Goal: Find specific page/section: Find specific page/section

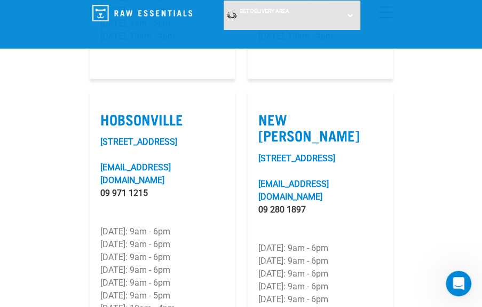
scroll to position [923, 0]
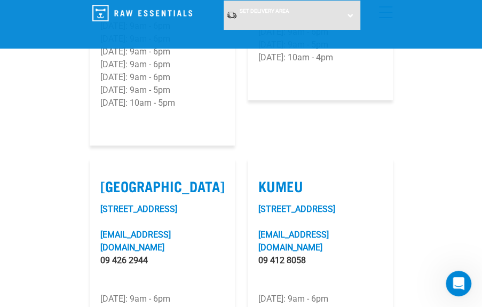
click at [346, 13] on div "Set Delivery Area [GEOGRAPHIC_DATA] [GEOGRAPHIC_DATA]" at bounding box center [292, 15] width 137 height 29
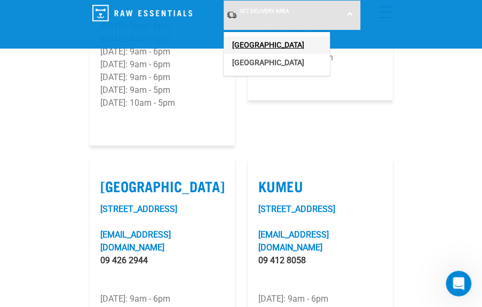
click at [279, 40] on link "[GEOGRAPHIC_DATA]" at bounding box center [277, 45] width 106 height 18
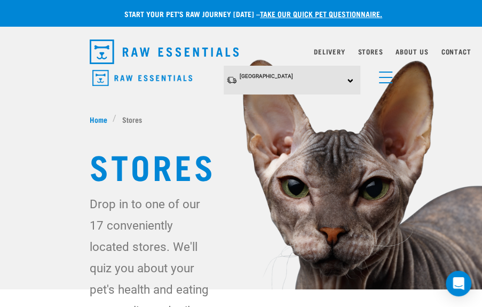
click at [349, 80] on div "[GEOGRAPHIC_DATA] [GEOGRAPHIC_DATA] [GEOGRAPHIC_DATA]" at bounding box center [292, 80] width 137 height 29
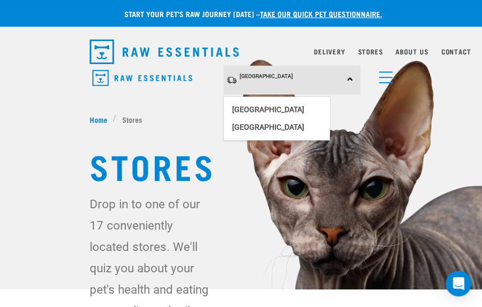
click at [366, 112] on div "×" at bounding box center [241, 110] width 482 height 5
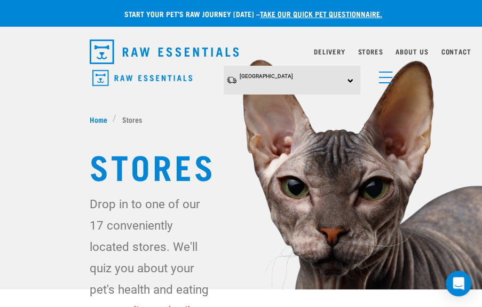
click at [382, 82] on span "menu" at bounding box center [385, 82] width 13 height 1
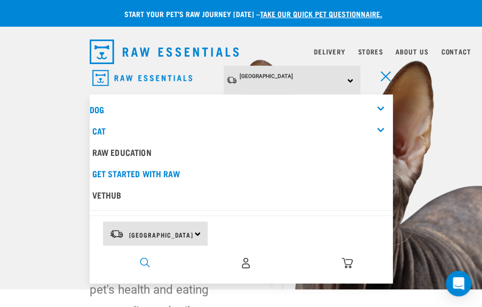
click at [144, 257] on img "dropdown navigation" at bounding box center [145, 262] width 10 height 10
click at [330, 52] on link "Delivery" at bounding box center [329, 52] width 31 height 4
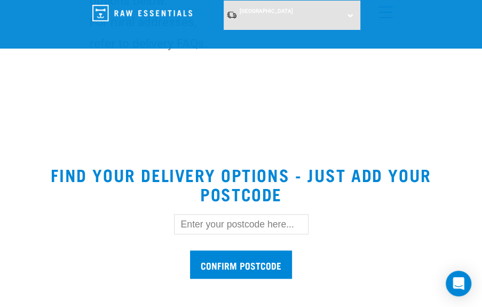
scroll to position [388, 0]
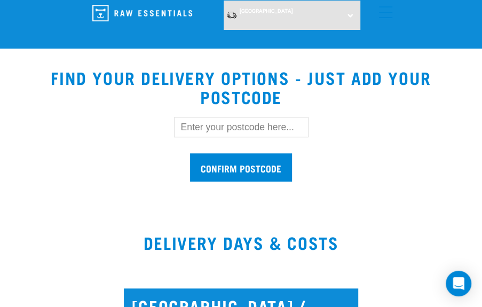
click at [255, 130] on input "text" at bounding box center [241, 127] width 135 height 20
click at [144, 132] on div "Confirm postcode" at bounding box center [242, 144] width 338 height 88
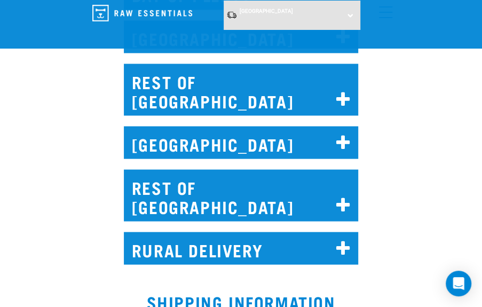
scroll to position [874, 0]
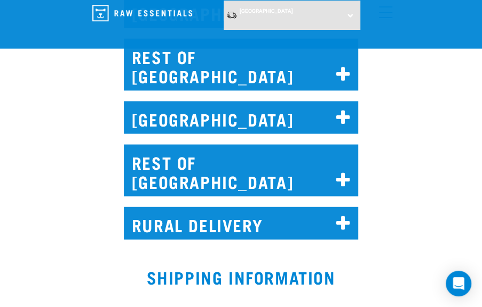
click at [343, 215] on icon at bounding box center [344, 223] width 14 height 17
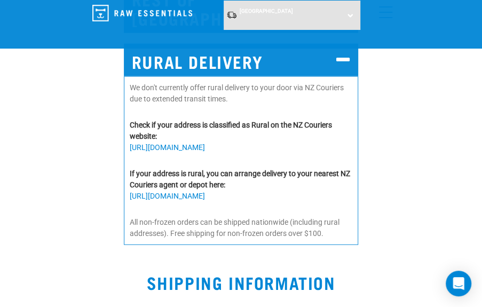
scroll to position [971, 0]
